Goal: Task Accomplishment & Management: Use online tool/utility

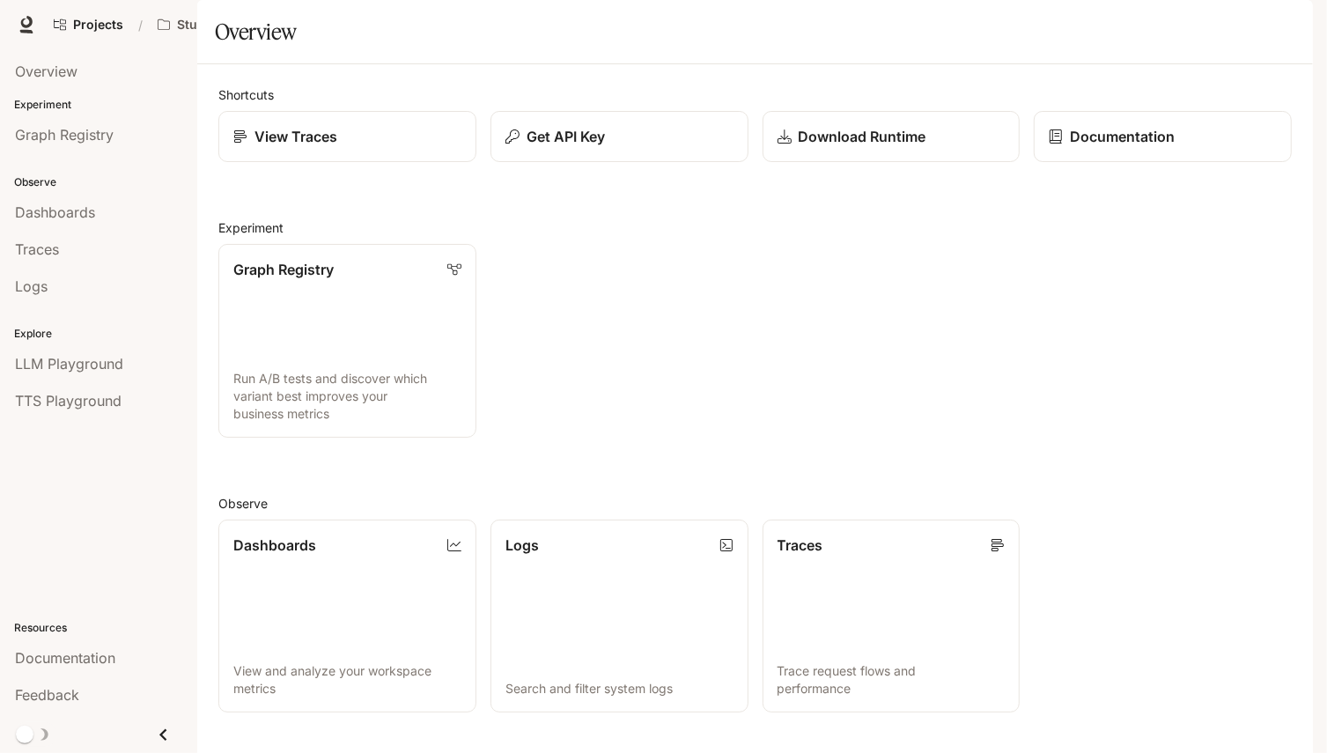
click at [1094, 22] on div "New" at bounding box center [1098, 25] width 27 height 16
click at [642, 147] on div "Get API Key" at bounding box center [619, 136] width 230 height 21
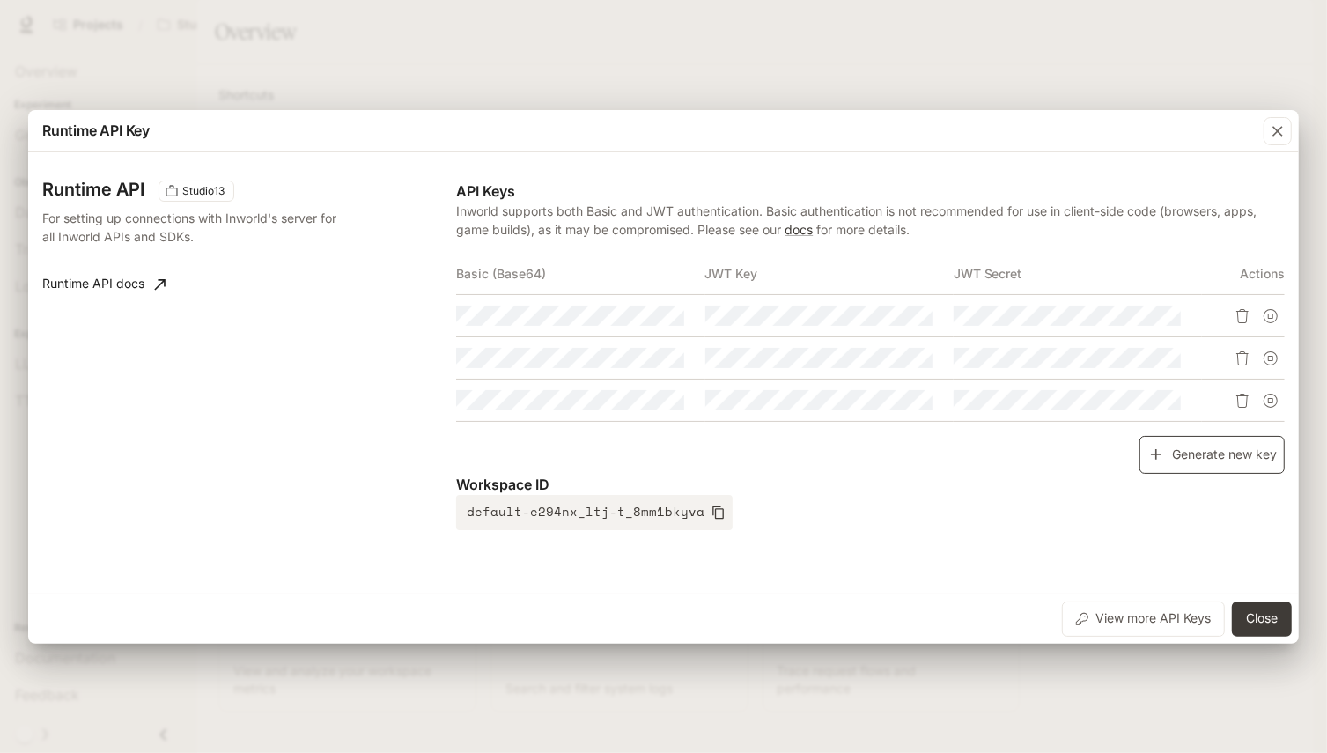
click at [1215, 458] on button "Generate new key" at bounding box center [1212, 455] width 145 height 38
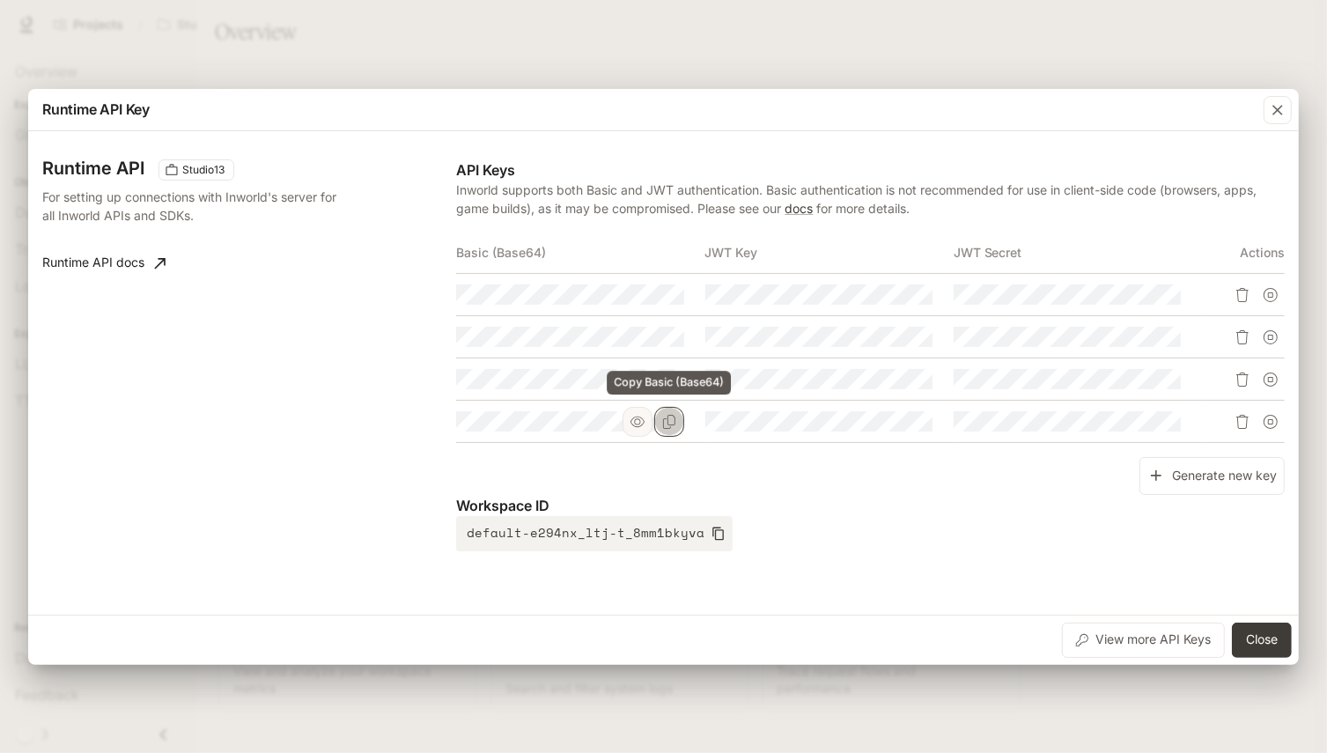
click at [670, 422] on icon "Copy Basic (Base64)" at bounding box center [669, 422] width 14 height 14
click at [1279, 105] on icon "button" at bounding box center [1278, 110] width 18 height 18
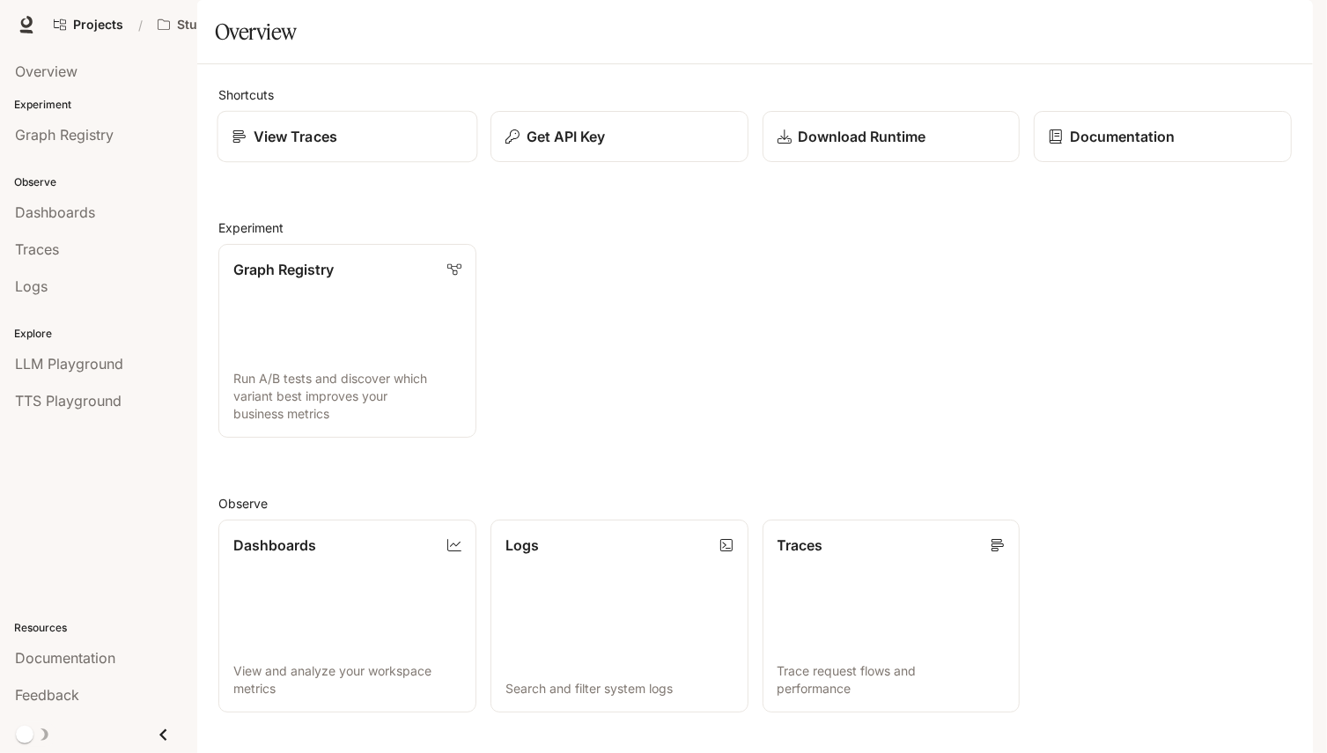
click at [319, 147] on p "View Traces" at bounding box center [296, 136] width 84 height 21
